Goal: Information Seeking & Learning: Learn about a topic

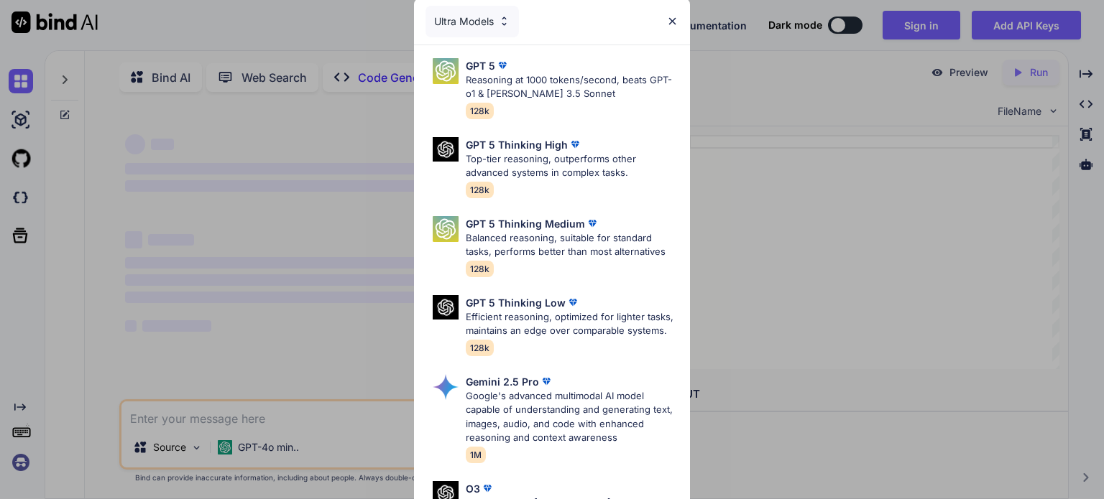
click at [682, 6] on div "Ultra Models" at bounding box center [552, 22] width 276 height 46
click at [671, 18] on img at bounding box center [672, 21] width 12 height 12
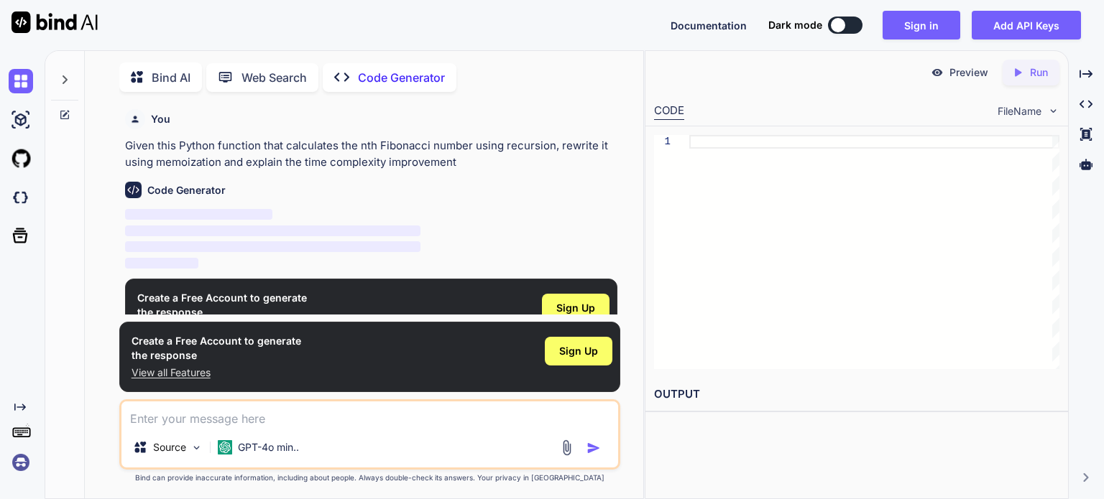
scroll to position [5, 0]
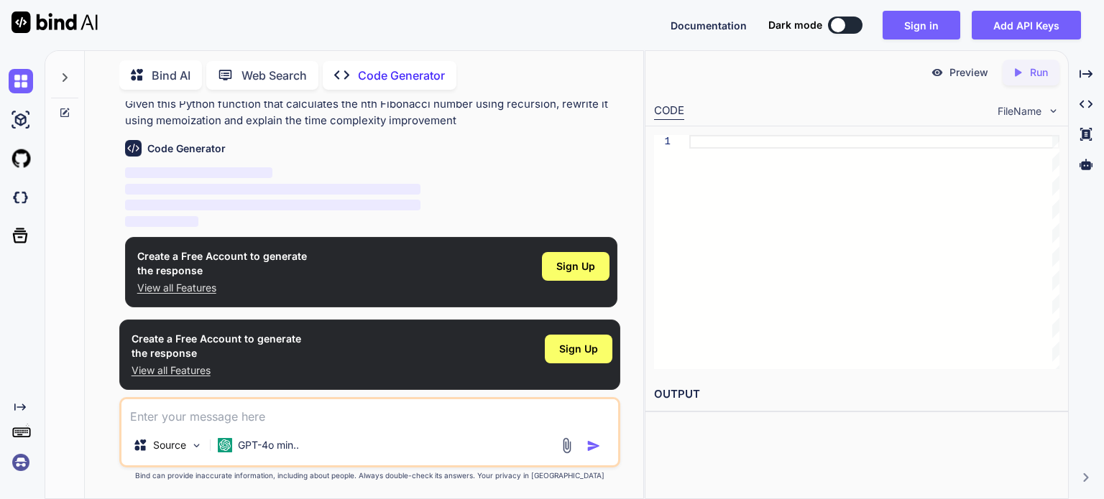
click at [161, 82] on div "Bind AI" at bounding box center [160, 74] width 83 height 29
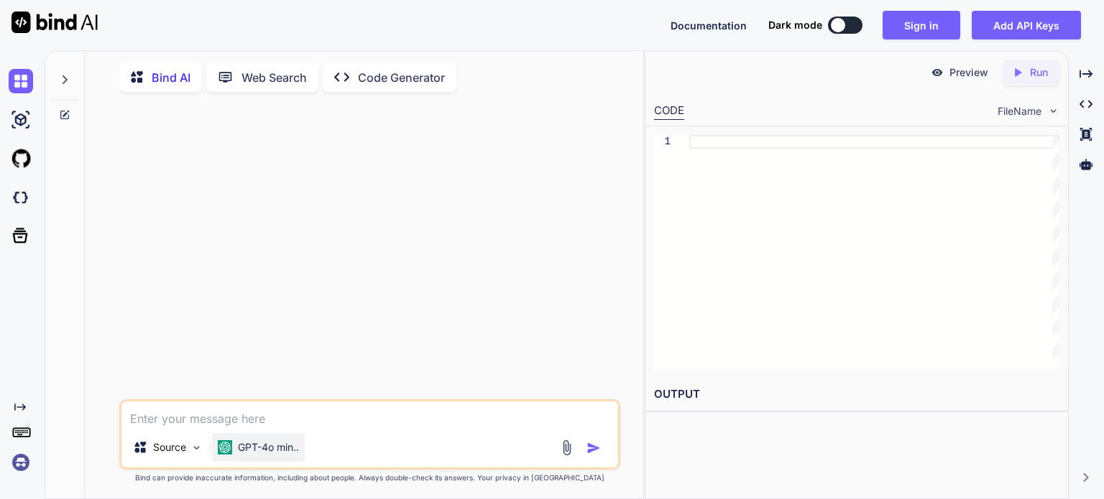
click at [253, 451] on p "GPT-4o min.." at bounding box center [268, 448] width 61 height 14
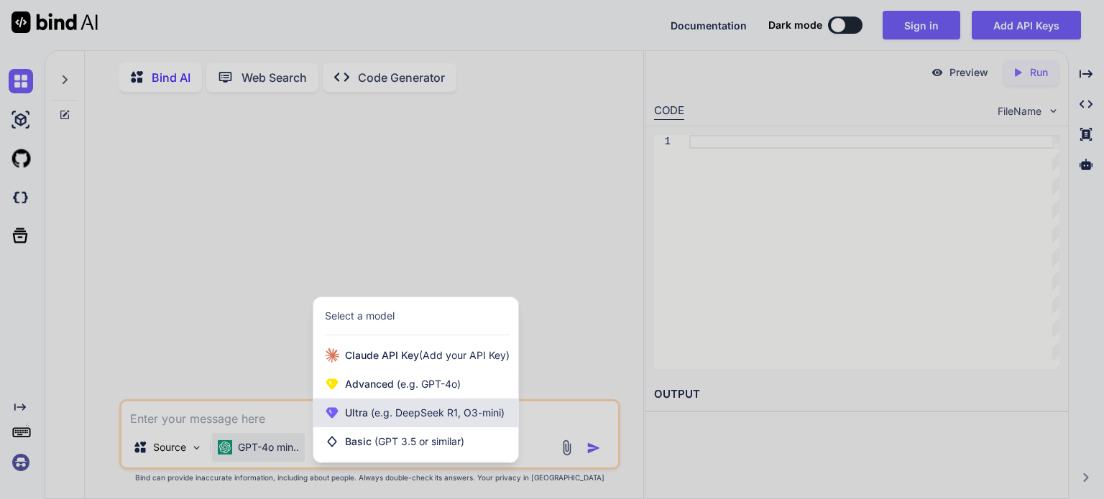
click at [385, 420] on span "Ultra (e.g. DeepSeek R1, O3-mini)" at bounding box center [425, 413] width 160 height 14
type textarea "x"
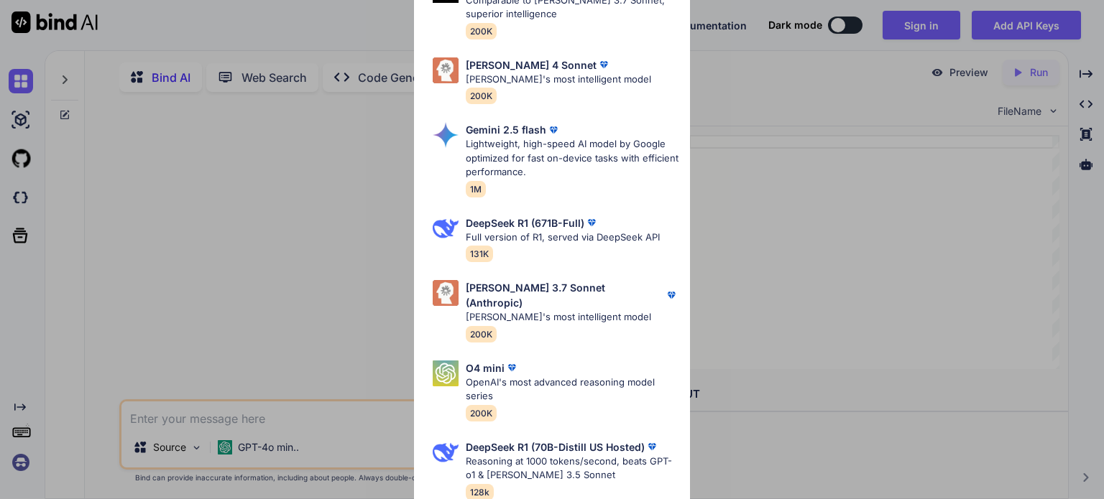
scroll to position [517, 0]
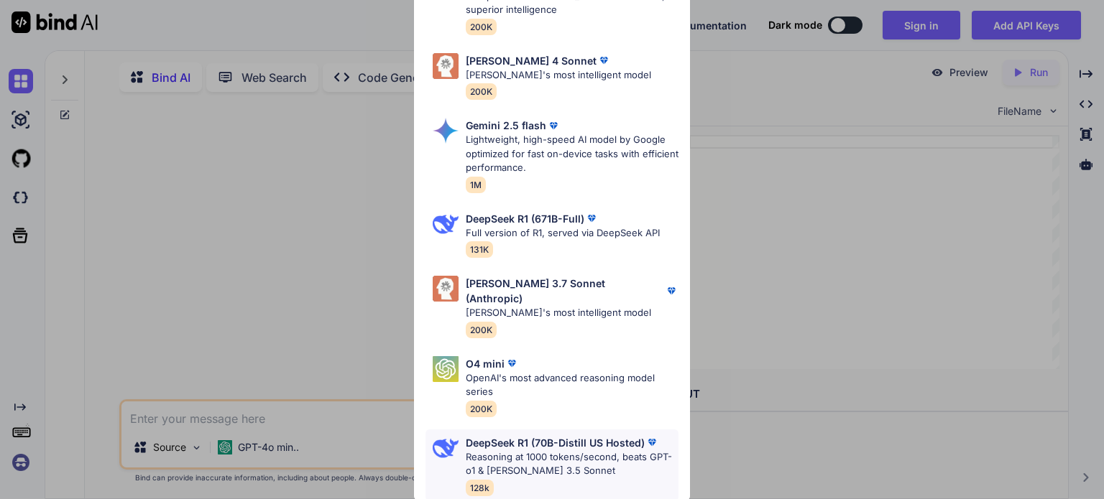
click at [506, 451] on p "Reasoning at 1000 tokens/second, beats GPT-o1 & [PERSON_NAME] 3.5 Sonnet" at bounding box center [572, 465] width 213 height 28
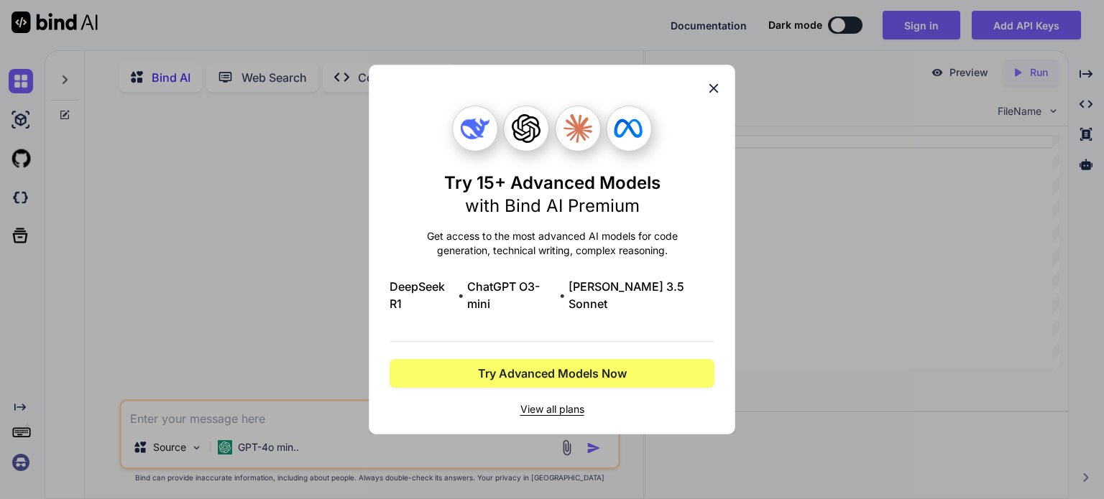
click at [563, 405] on span "View all plans" at bounding box center [552, 409] width 325 height 14
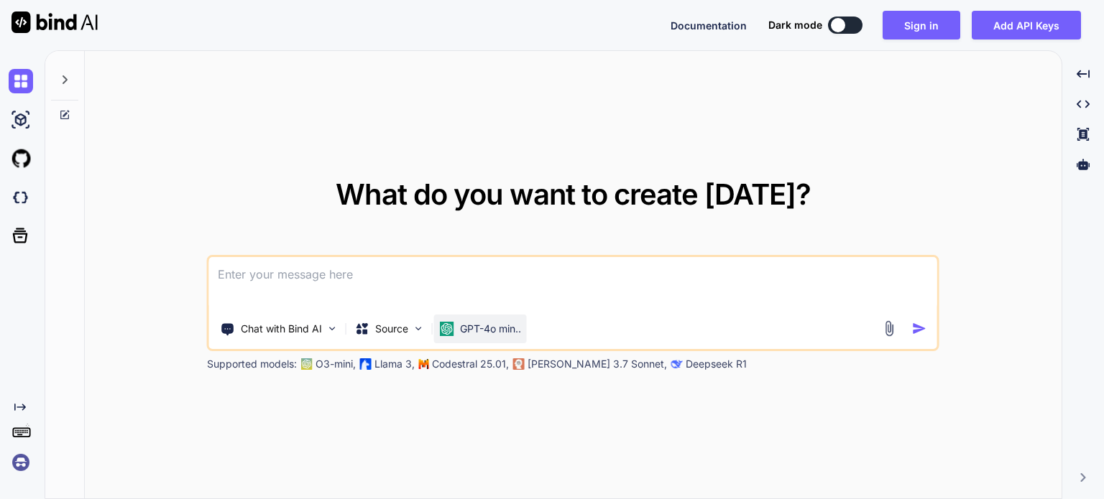
click at [479, 333] on p "GPT-4o min.." at bounding box center [490, 329] width 61 height 14
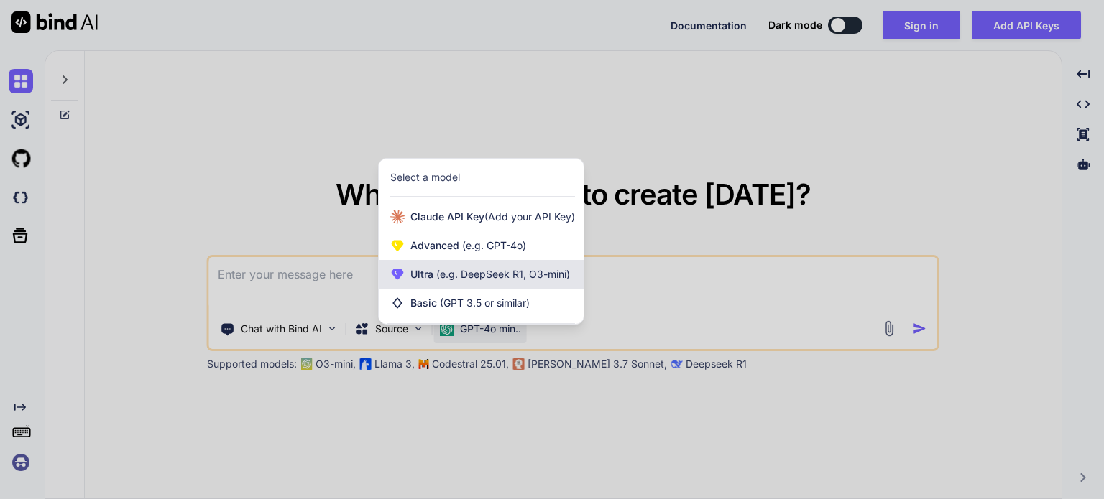
click at [469, 281] on span "Ultra (e.g. DeepSeek R1, O3-mini)" at bounding box center [490, 274] width 160 height 14
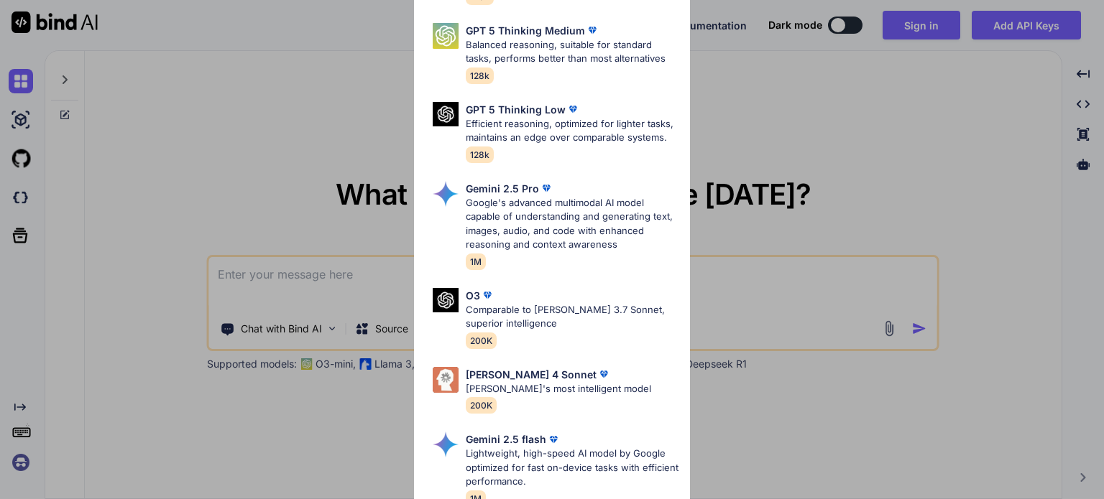
scroll to position [359, 0]
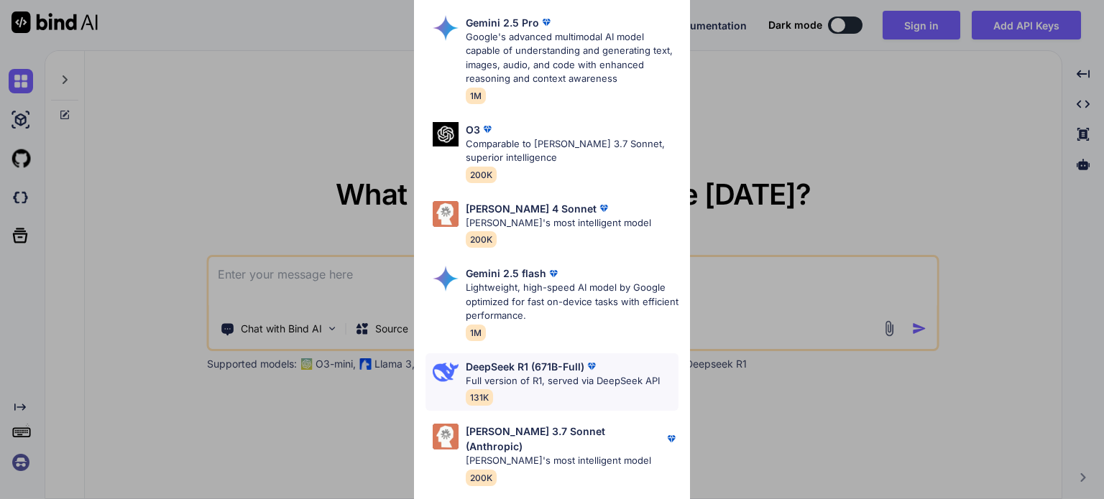
click at [505, 389] on p "Full version of R1, served via DeepSeek API" at bounding box center [563, 381] width 194 height 14
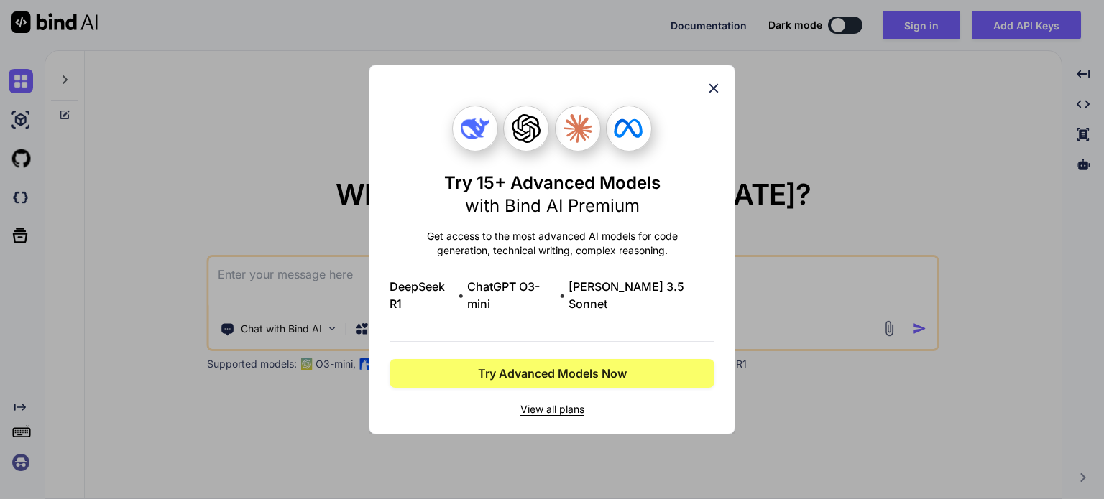
scroll to position [0, 0]
click at [718, 86] on div "Try 15+ Advanced Models with Bind AI Premium Get access to the most advanced AI…" at bounding box center [552, 250] width 367 height 370
click at [727, 109] on div "Try 15+ Advanced Models with Bind AI Premium Get access to the most advanced AI…" at bounding box center [552, 250] width 367 height 370
click at [709, 96] on icon at bounding box center [714, 88] width 16 height 16
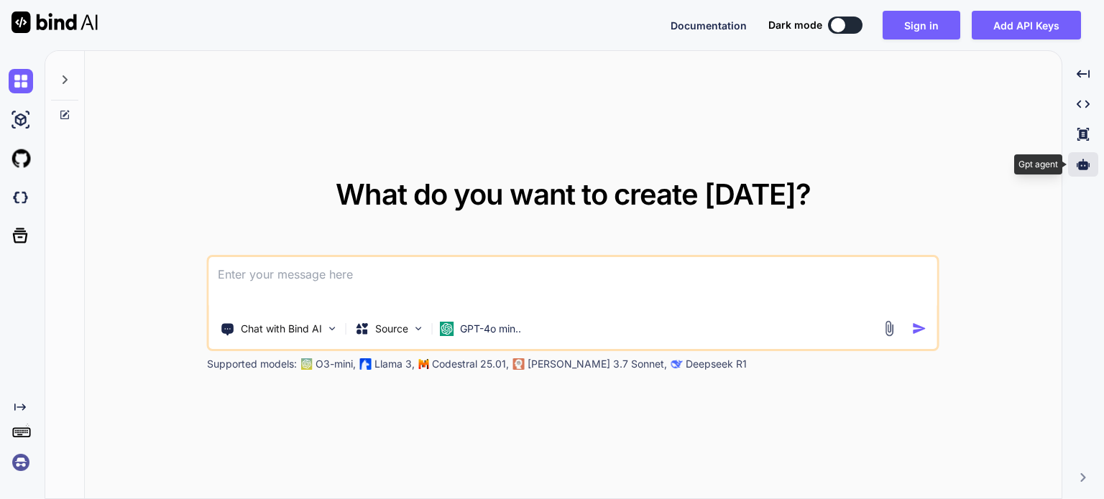
click at [1084, 160] on icon at bounding box center [1083, 164] width 13 height 13
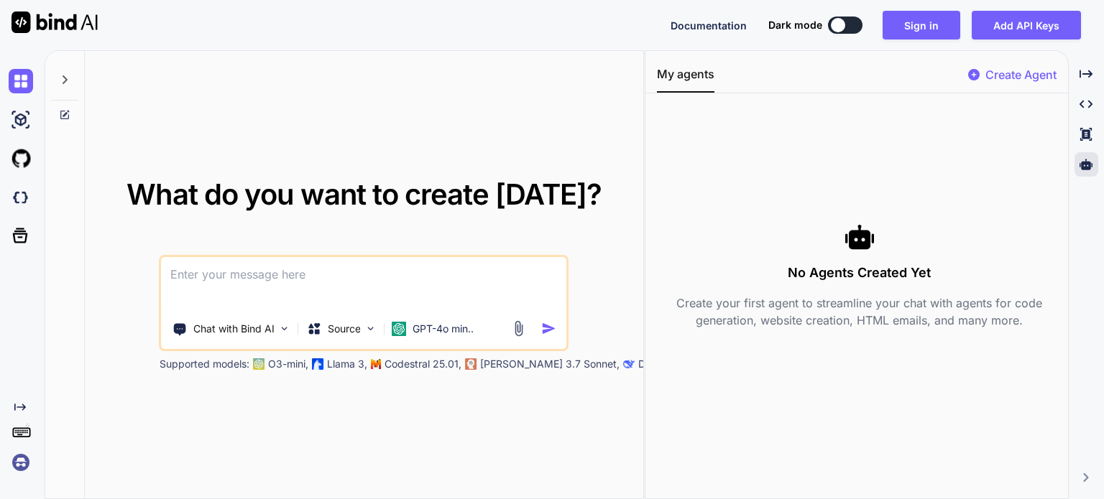
click at [1000, 77] on p "Create Agent" at bounding box center [1020, 74] width 71 height 17
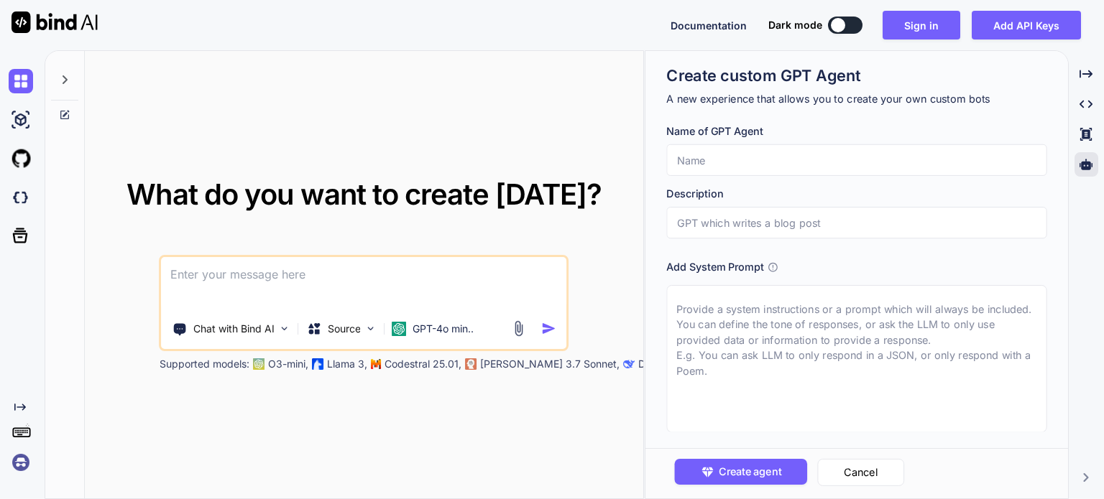
scroll to position [2, 0]
click at [548, 137] on div "What do you want to create today? Chat with Bind AI Source GPT-4o min.. Support…" at bounding box center [364, 275] width 558 height 449
click at [1090, 163] on icon at bounding box center [1085, 164] width 13 height 11
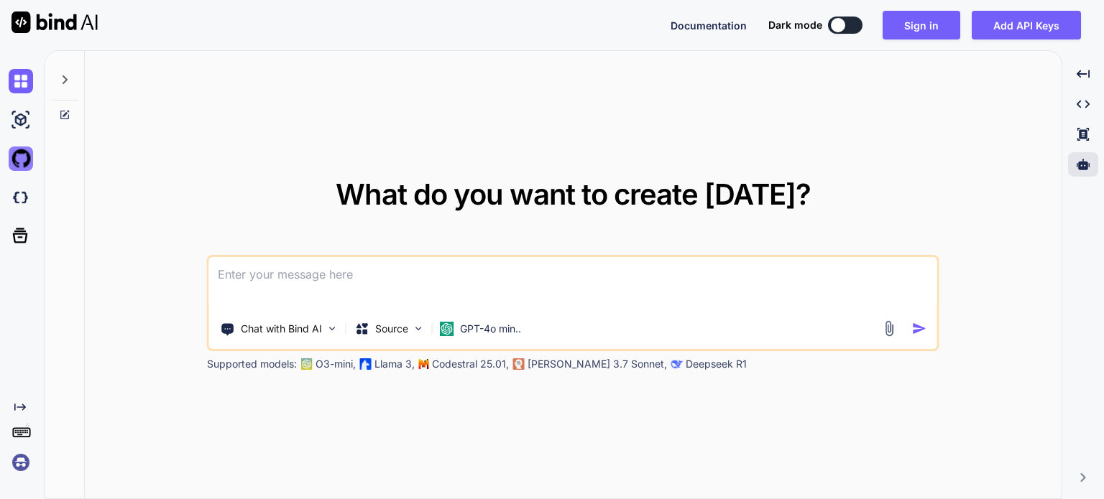
click at [17, 157] on img at bounding box center [21, 159] width 24 height 24
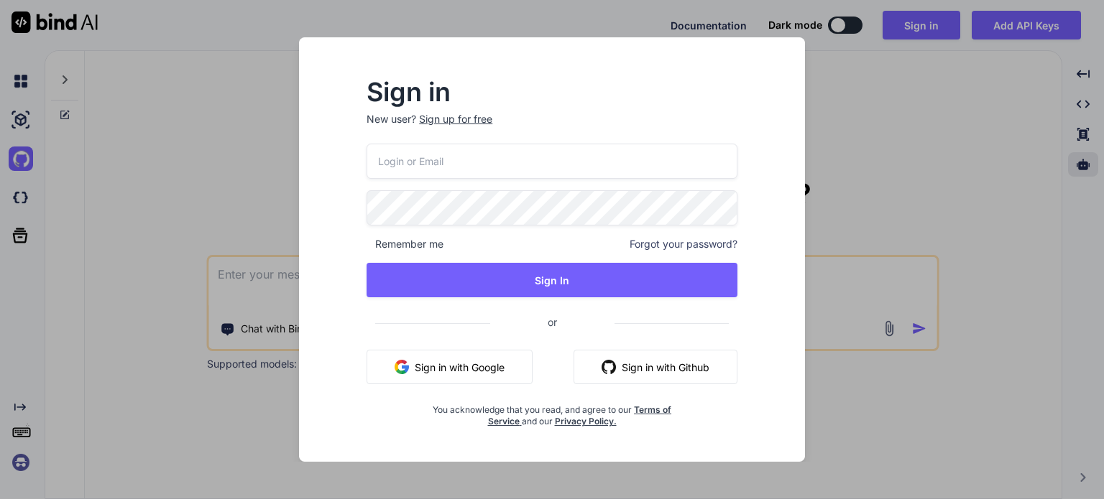
click at [17, 187] on div "Sign in New user? Sign up for free Remember me Forgot your password? Sign In or…" at bounding box center [552, 249] width 1104 height 499
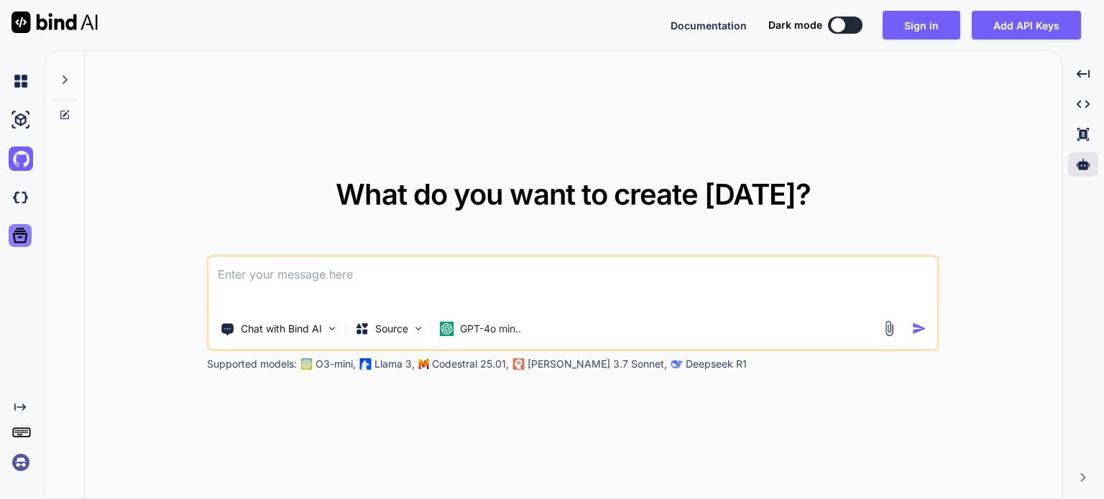
click at [14, 229] on icon at bounding box center [20, 236] width 20 height 20
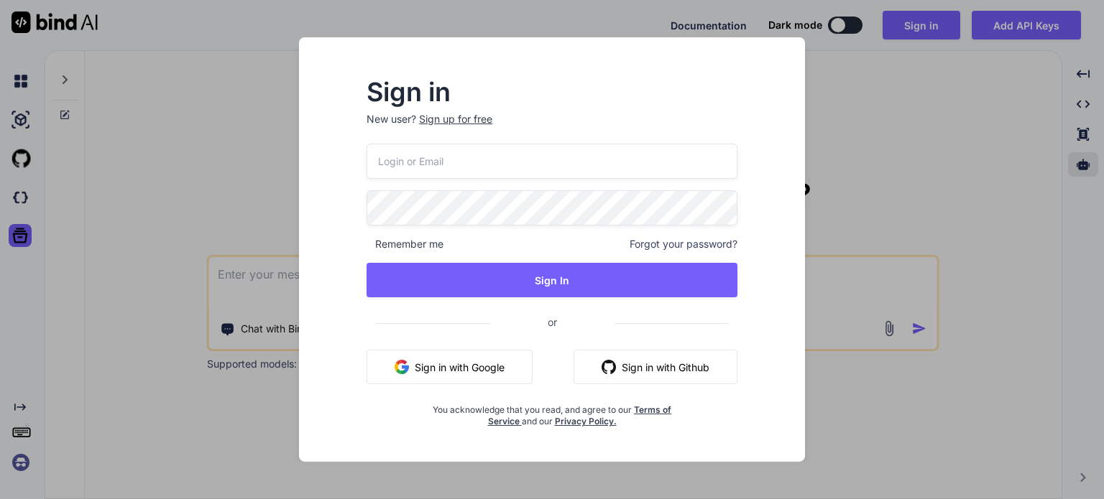
click at [1, 169] on div "Sign in New user? Sign up for free Remember me Forgot your password? Sign In or…" at bounding box center [552, 249] width 1104 height 499
